Goal: Task Accomplishment & Management: Use online tool/utility

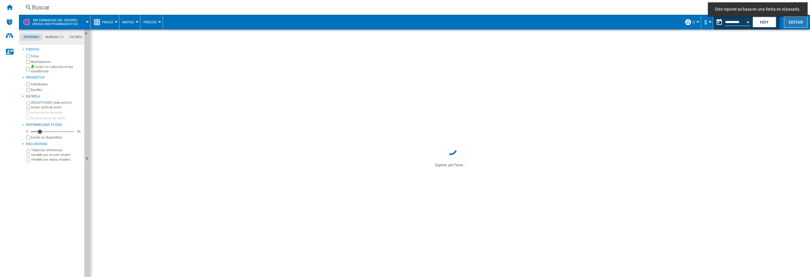
click at [788, 21] on button "Editar" at bounding box center [796, 22] width 24 height 11
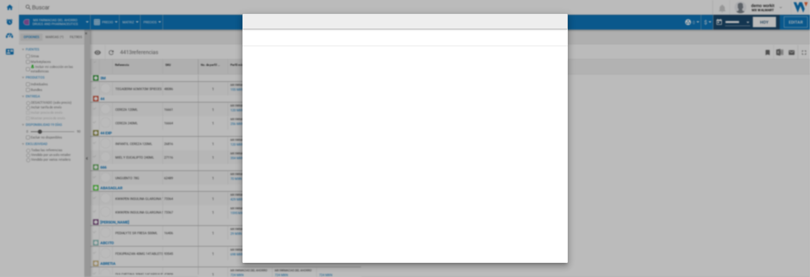
click at [618, 46] on div at bounding box center [405, 138] width 810 height 277
drag, startPoint x: 587, startPoint y: 42, endPoint x: 563, endPoint y: 23, distance: 29.9
click at [586, 41] on div at bounding box center [405, 138] width 810 height 277
click at [557, 20] on button "button" at bounding box center [559, 21] width 12 height 12
drag, startPoint x: 239, startPoint y: 21, endPoint x: 200, endPoint y: 8, distance: 40.8
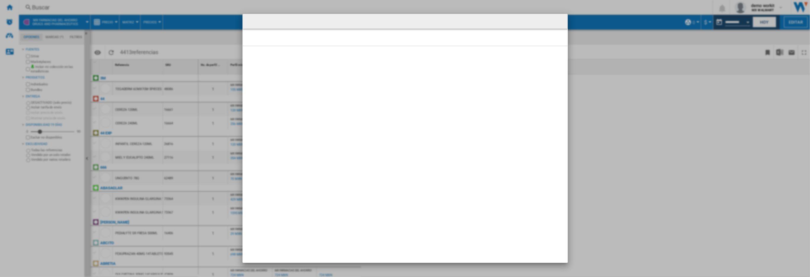
click at [239, 21] on div at bounding box center [405, 138] width 810 height 277
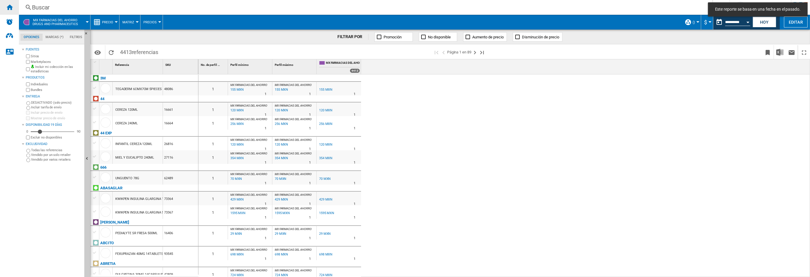
click at [11, 9] on ng-md-icon "Inicio" at bounding box center [9, 7] width 7 height 7
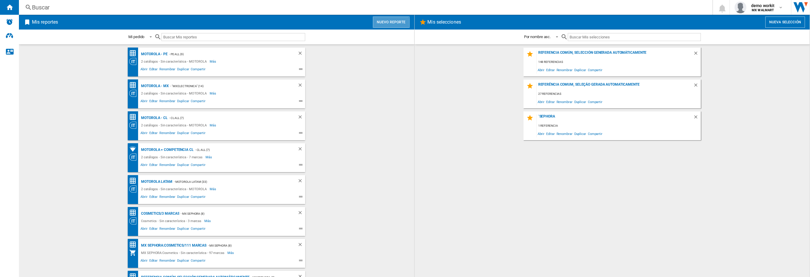
click at [390, 23] on button "Nuevo reporte" at bounding box center [391, 22] width 37 height 11
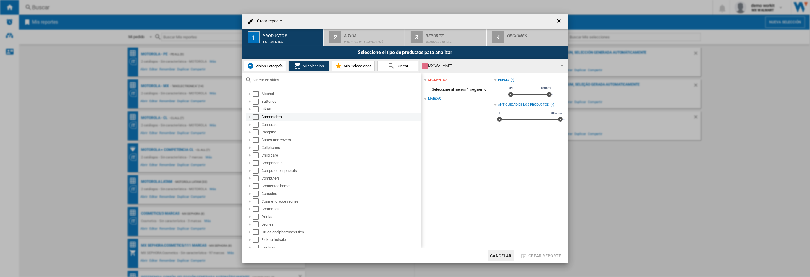
scroll to position [1, 0]
click at [267, 69] on button "Visión Categoría" at bounding box center [265, 66] width 42 height 11
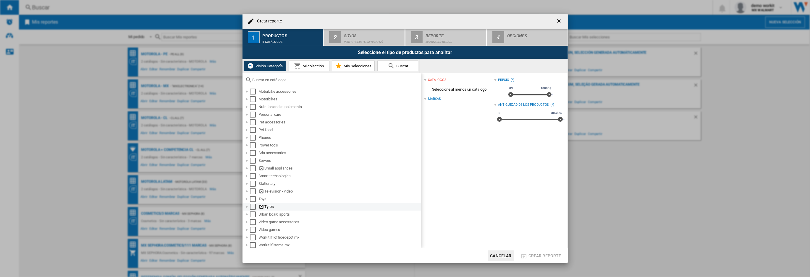
scroll to position [318, 0]
click at [247, 191] on div at bounding box center [247, 191] width 6 height 6
click at [259, 236] on div "Select" at bounding box center [259, 236] width 6 height 6
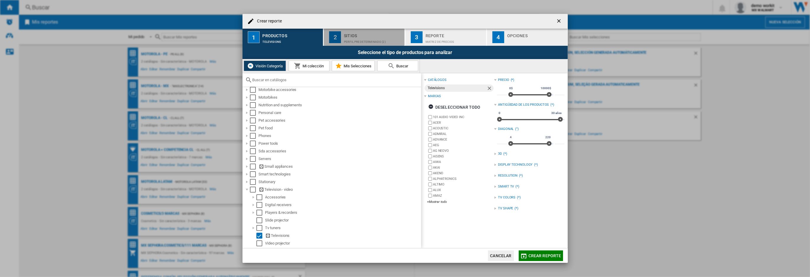
click at [359, 42] on div "Perfil predeterminado (2)" at bounding box center [373, 40] width 58 height 6
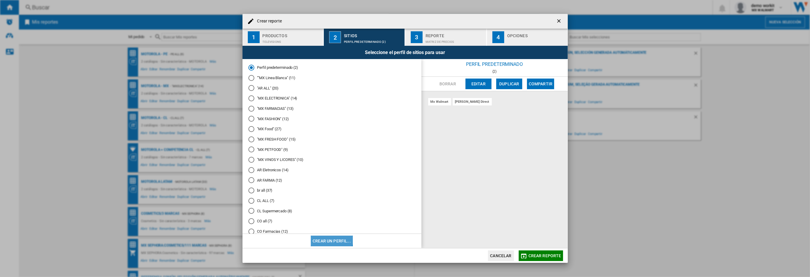
click at [331, 237] on button "Crear un perfil..." at bounding box center [332, 241] width 42 height 11
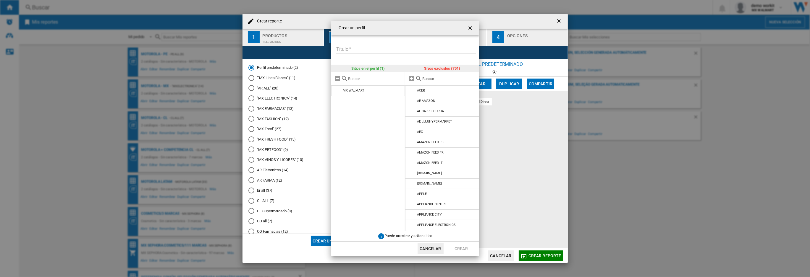
click at [361, 50] on input "Título" at bounding box center [406, 49] width 140 height 9
type input "******"
click at [426, 78] on input "text" at bounding box center [449, 79] width 54 height 4
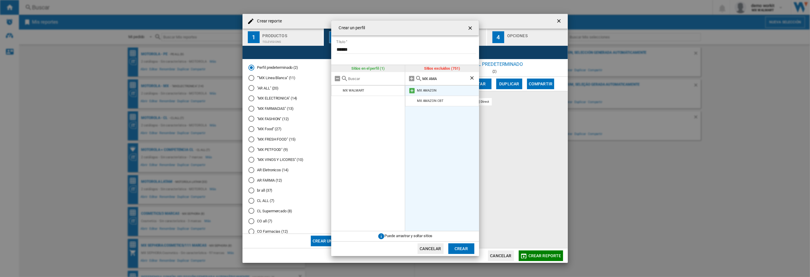
click at [411, 91] on md-icon at bounding box center [411, 90] width 7 height 7
click at [443, 78] on input "MX AMA" at bounding box center [445, 79] width 47 height 4
click at [413, 101] on md-icon at bounding box center [411, 101] width 7 height 7
click at [446, 77] on input "MX [PERSON_NAME]" at bounding box center [445, 79] width 47 height 4
click at [413, 91] on md-icon at bounding box center [411, 90] width 7 height 7
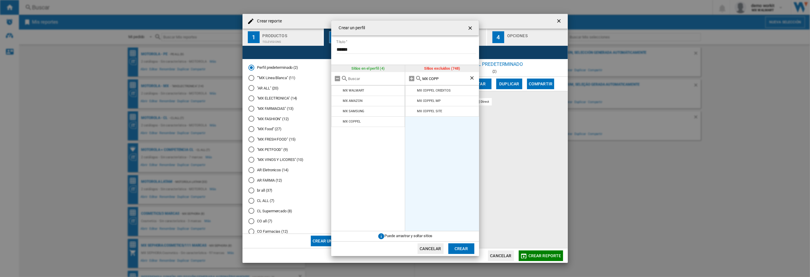
click at [446, 78] on input "MX COPP" at bounding box center [445, 79] width 47 height 4
click at [410, 90] on md-icon at bounding box center [411, 90] width 7 height 7
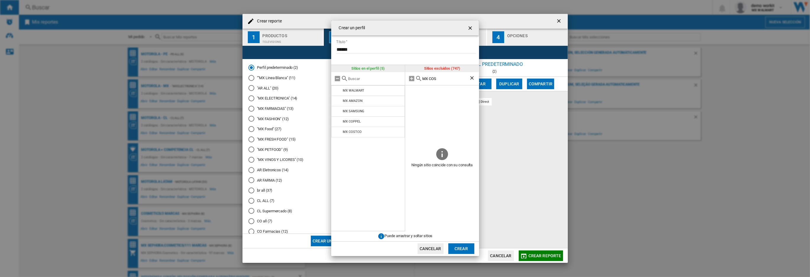
click at [442, 80] on input "MX COS" at bounding box center [445, 79] width 47 height 4
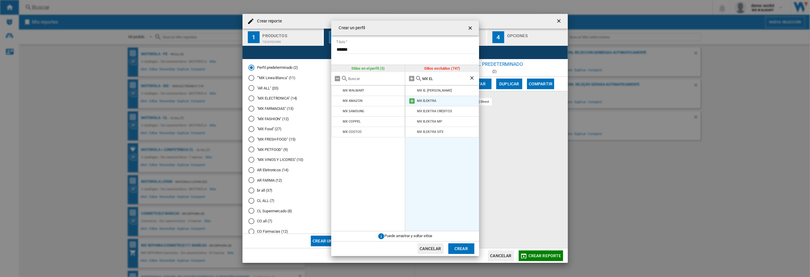
click at [411, 103] on md-icon at bounding box center [411, 101] width 7 height 7
click at [439, 80] on input "MX EL" at bounding box center [445, 79] width 47 height 4
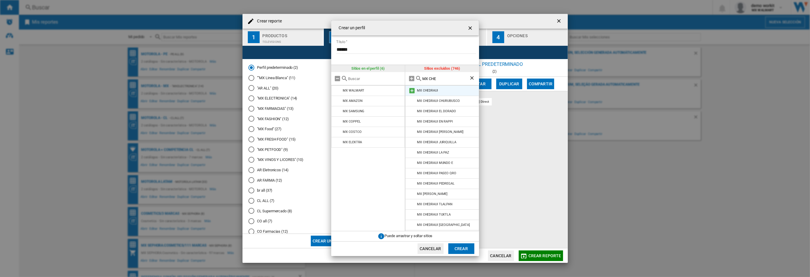
click at [410, 92] on md-icon at bounding box center [411, 90] width 7 height 7
drag, startPoint x: 443, startPoint y: 83, endPoint x: 442, endPoint y: 79, distance: 4.3
click at [443, 82] on div "MX CHE" at bounding box center [442, 78] width 74 height 13
click at [442, 78] on input "MX CHE" at bounding box center [445, 79] width 47 height 4
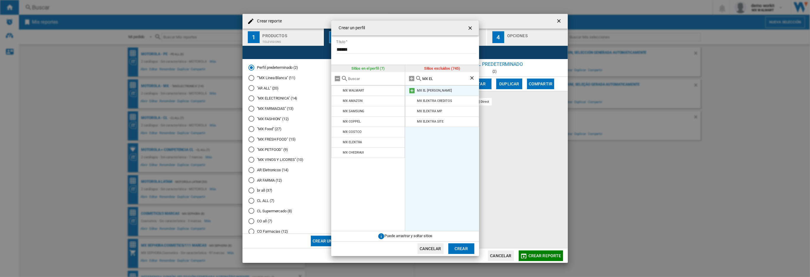
click at [413, 91] on md-icon at bounding box center [411, 90] width 7 height 7
click at [445, 80] on input "MX EL" at bounding box center [445, 79] width 47 height 4
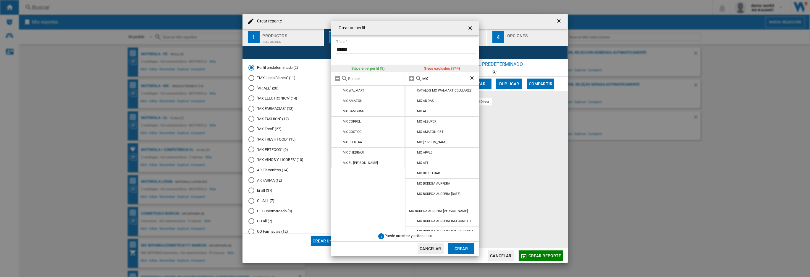
click at [435, 78] on input "MX" at bounding box center [445, 79] width 47 height 4
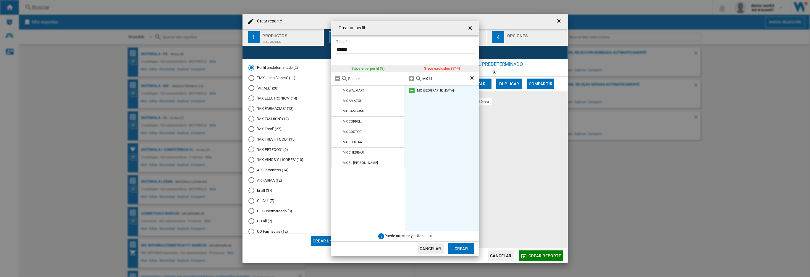
click at [412, 91] on md-icon at bounding box center [411, 90] width 7 height 7
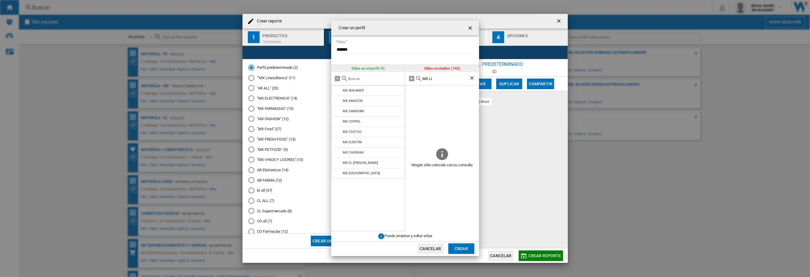
click at [440, 77] on input "MX LI" at bounding box center [445, 79] width 47 height 4
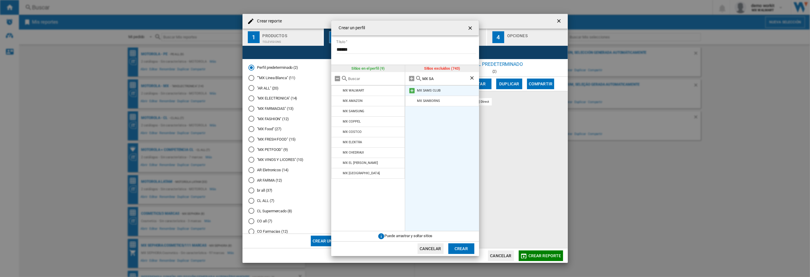
click at [411, 92] on md-icon at bounding box center [411, 90] width 7 height 7
click at [413, 91] on md-icon at bounding box center [411, 90] width 7 height 7
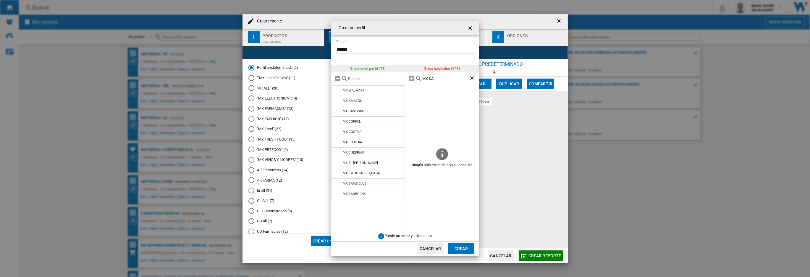
click at [444, 80] on input "MX SA" at bounding box center [445, 79] width 47 height 4
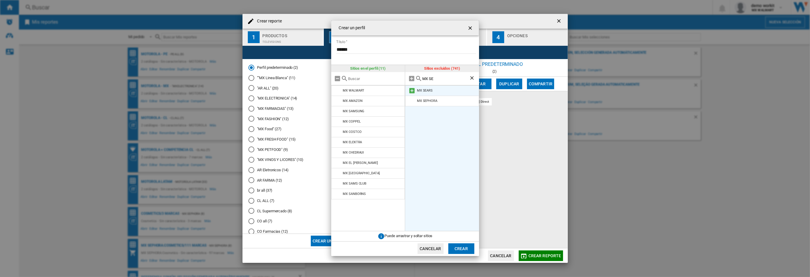
click at [411, 90] on md-icon at bounding box center [411, 90] width 7 height 7
click at [438, 79] on input "MX SE" at bounding box center [445, 79] width 47 height 4
click at [412, 92] on md-icon at bounding box center [411, 90] width 7 height 7
click at [441, 79] on input "MX SOR" at bounding box center [445, 79] width 47 height 4
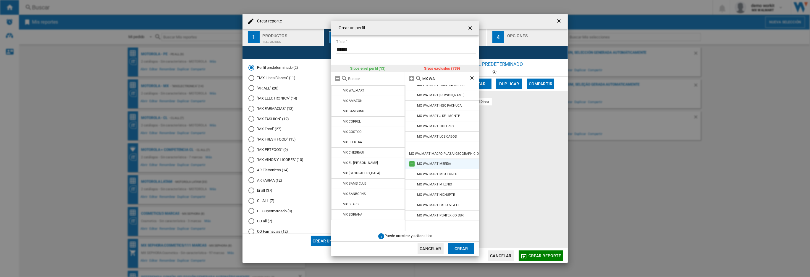
scroll to position [226, 0]
type input "MX WA"
drag, startPoint x: 479, startPoint y: 158, endPoint x: 478, endPoint y: 179, distance: 20.7
click at [478, 179] on div "Crear un perfil Título ****** Sitios en el perfil (13) MX WALMART MX AMAZON MX …" at bounding box center [405, 138] width 810 height 277
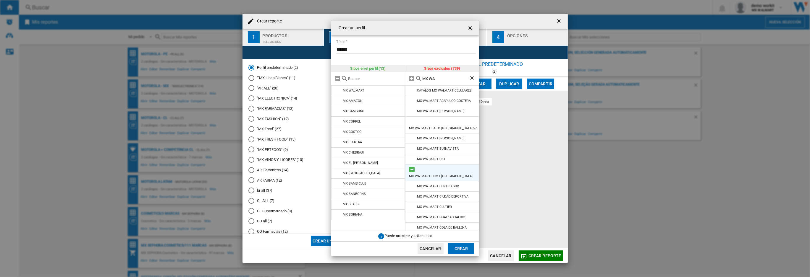
click at [412, 166] on md-icon at bounding box center [411, 169] width 7 height 7
click at [467, 251] on button "Crear" at bounding box center [461, 249] width 26 height 11
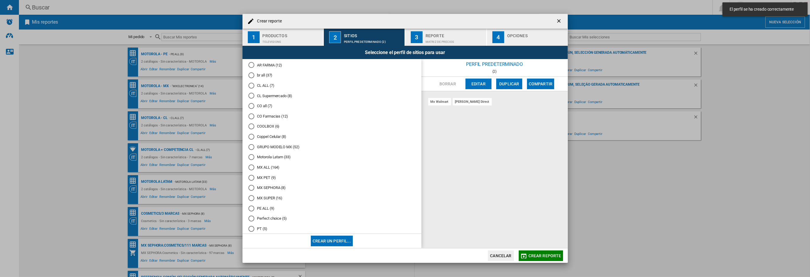
scroll to position [155, 0]
click at [273, 220] on md-radio-button "LG LFL (14)" at bounding box center [331, 221] width 167 height 6
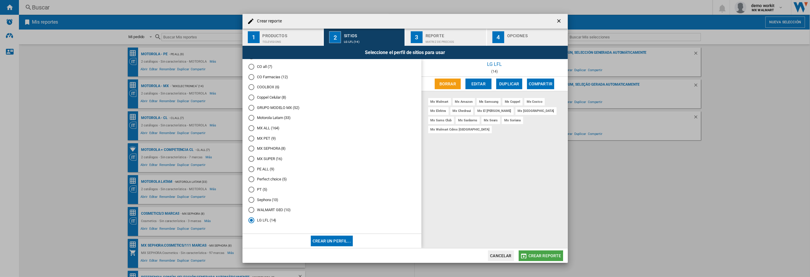
click at [533, 257] on span "Crear reporte" at bounding box center [544, 256] width 33 height 5
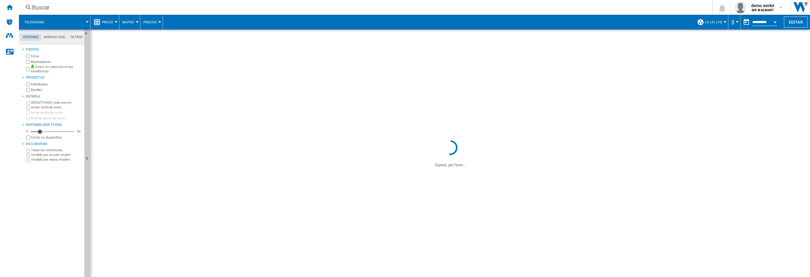
click at [49, 38] on md-tab-item "Marcas (426)" at bounding box center [54, 37] width 27 height 7
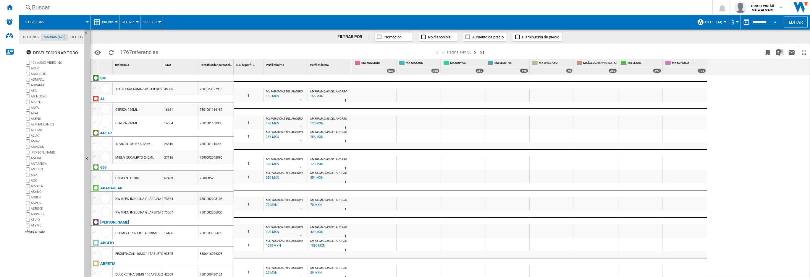
click at [56, 53] on div "Deseleccionar todo" at bounding box center [52, 53] width 52 height 11
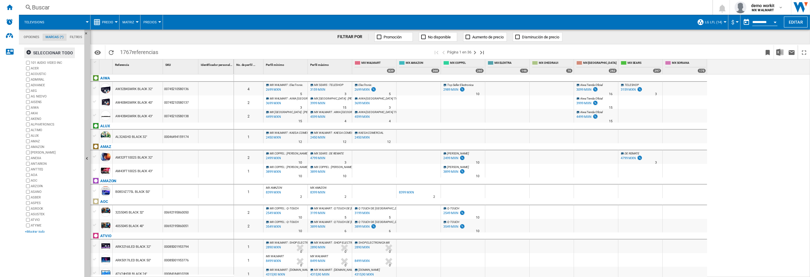
click at [38, 233] on div "+Mostrar todo" at bounding box center [53, 232] width 57 height 4
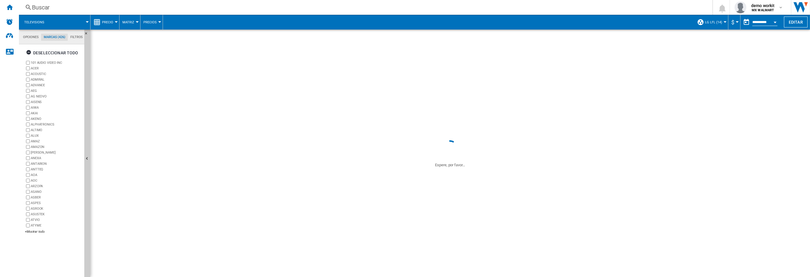
click at [329, 36] on div "FILTRAR POR Promoción No disponible Aumento de precio Disminución de precio" at bounding box center [450, 37] width 720 height 15
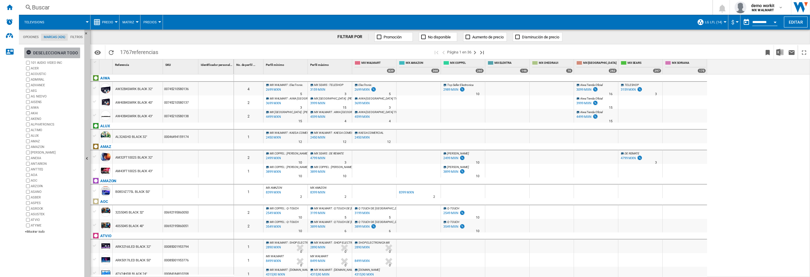
click at [60, 54] on div "Deseleccionar todo" at bounding box center [52, 53] width 52 height 11
click at [38, 231] on div "+Mostrar todo" at bounding box center [53, 232] width 57 height 4
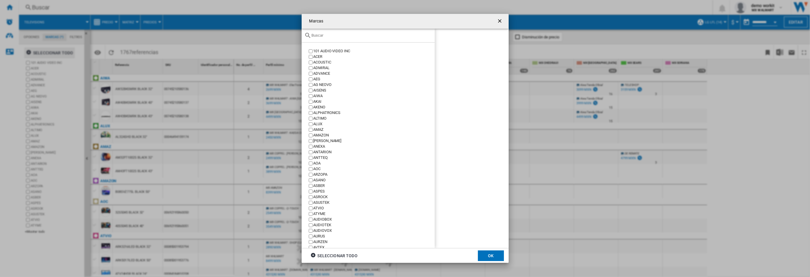
click at [316, 38] on input "Marcas 101 ..." at bounding box center [372, 35] width 120 height 4
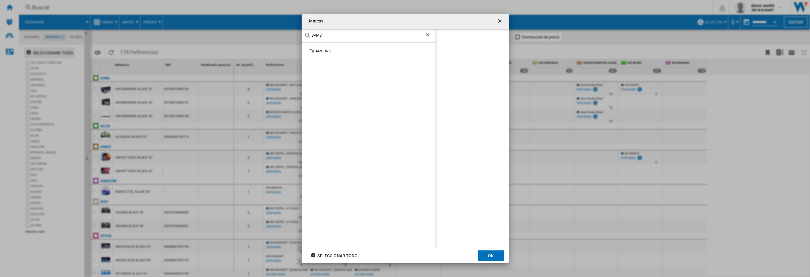
type input "SAMS"
click at [312, 50] on label "SAMSUNG" at bounding box center [370, 51] width 127 height 6
click at [428, 35] on ng-md-icon "Borrar búsqueda" at bounding box center [428, 35] width 7 height 7
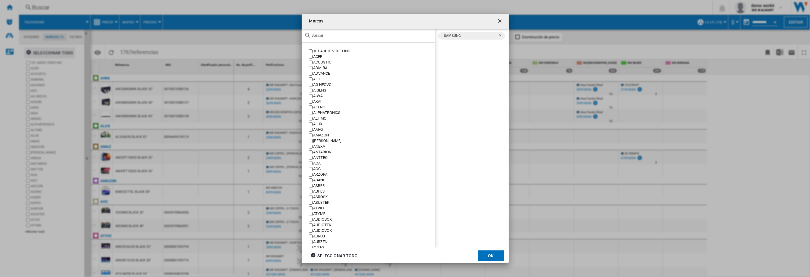
click at [329, 36] on input "Marcas 101 ..." at bounding box center [372, 35] width 120 height 4
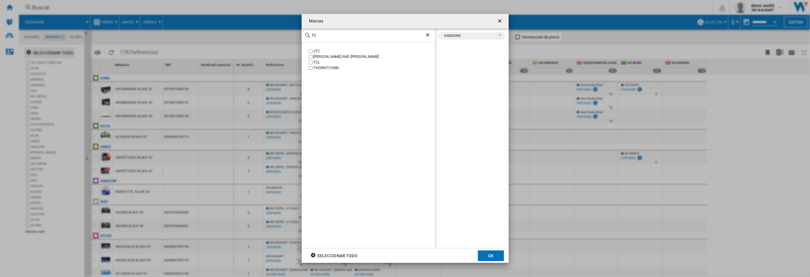
type input "TC"
click at [316, 62] on div "TCL" at bounding box center [373, 63] width 121 height 6
click at [425, 35] on ng-md-icon "Borrar búsqueda" at bounding box center [428, 35] width 7 height 7
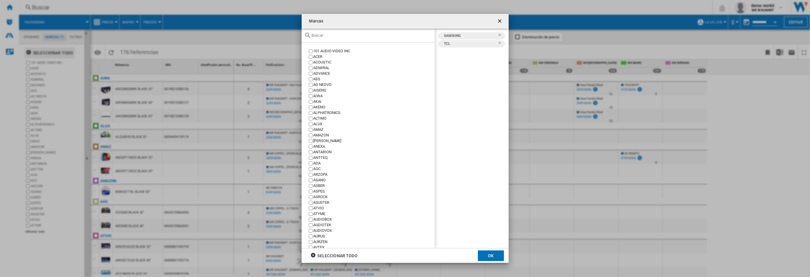
click at [364, 35] on input "Marcas 101 ..." at bounding box center [372, 35] width 120 height 4
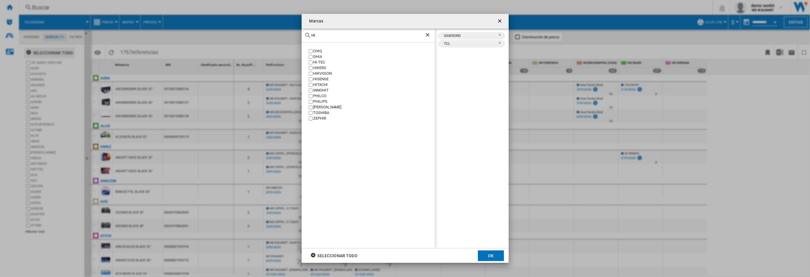
type input "HI"
click at [324, 80] on div "HISENSE" at bounding box center [373, 80] width 121 height 6
click at [493, 256] on button "OK" at bounding box center [491, 256] width 26 height 11
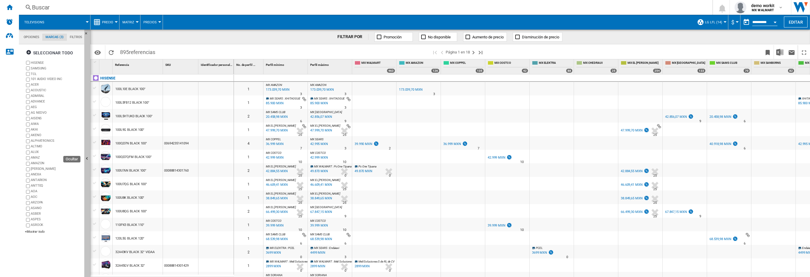
click at [88, 155] on button "Ocultar" at bounding box center [87, 159] width 6 height 259
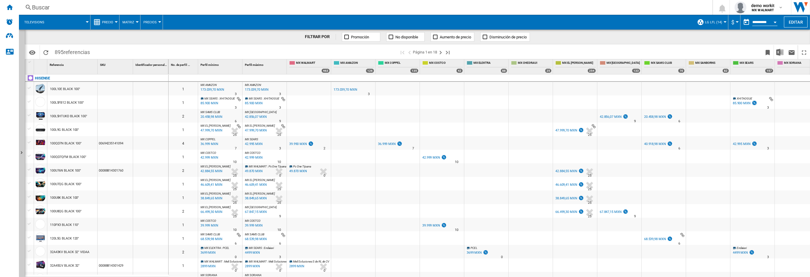
click at [733, 21] on span "$" at bounding box center [732, 22] width 3 height 6
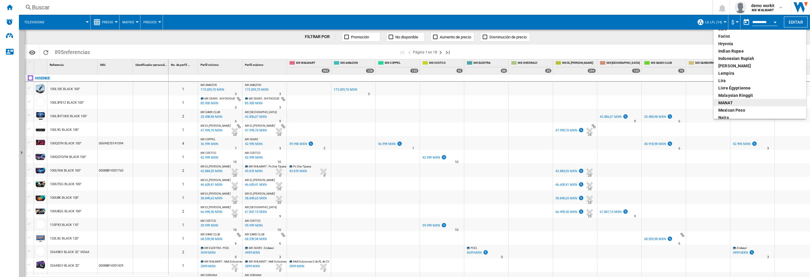
scroll to position [119, 0]
click at [732, 111] on div "Mexican peso" at bounding box center [759, 110] width 83 height 6
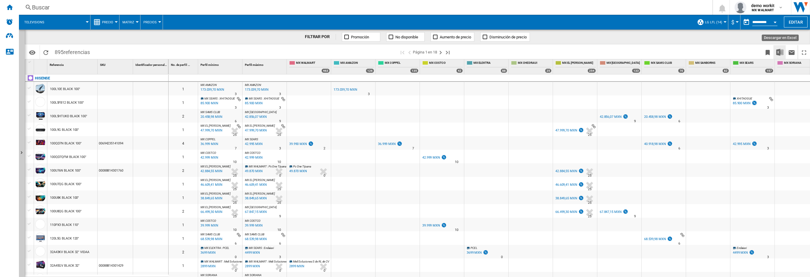
click at [780, 54] on img "Descargar en Excel" at bounding box center [779, 52] width 7 height 7
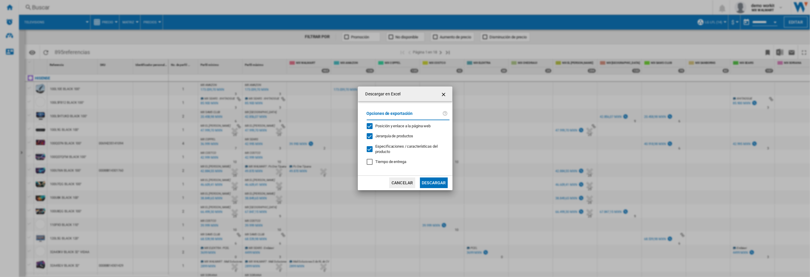
click at [388, 137] on span "Jerarquía de productos" at bounding box center [394, 136] width 38 height 4
click at [435, 184] on button "Descargar" at bounding box center [433, 183] width 27 height 11
